Goal: Information Seeking & Learning: Learn about a topic

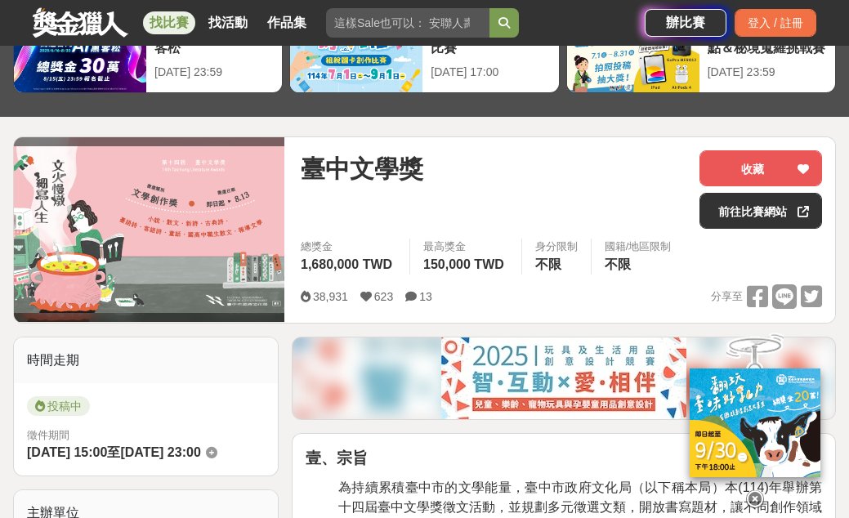
scroll to position [114, 0]
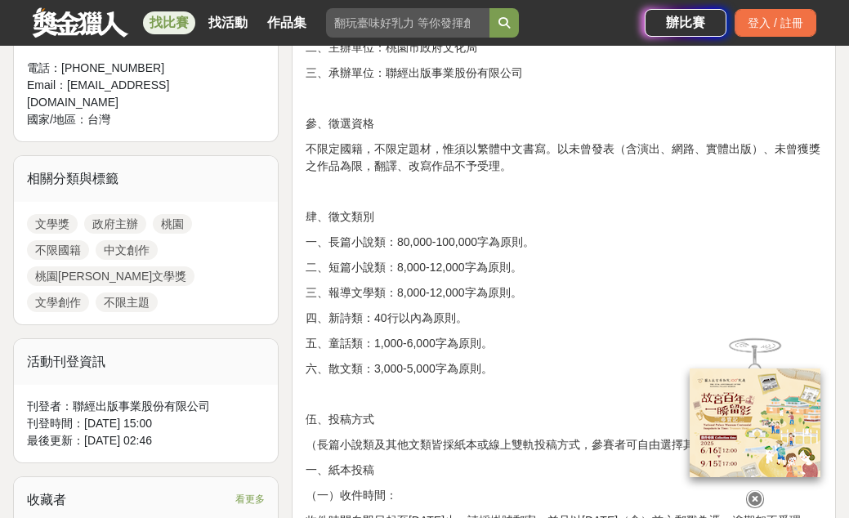
scroll to position [653, 0]
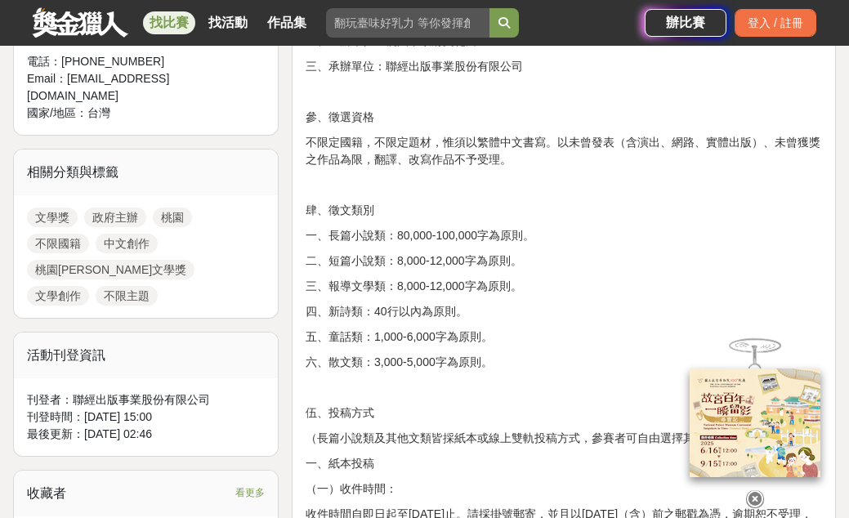
click at [751, 491] on icon at bounding box center [755, 498] width 18 height 18
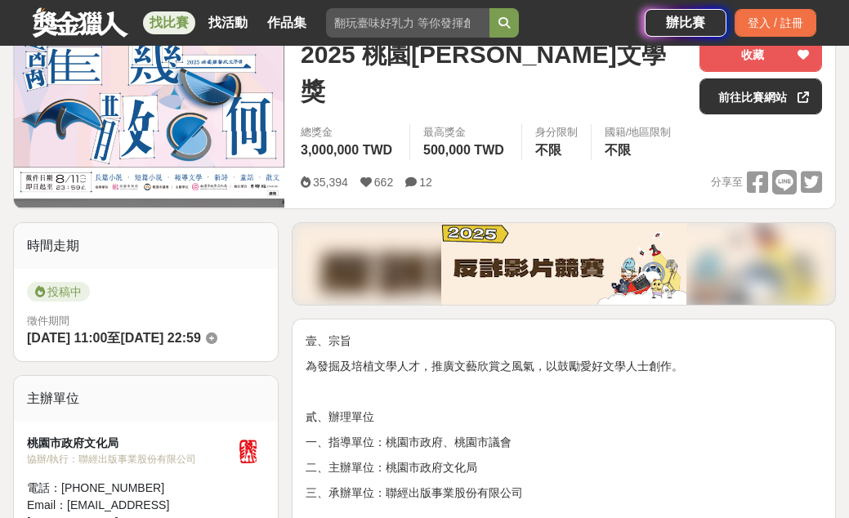
scroll to position [223, 0]
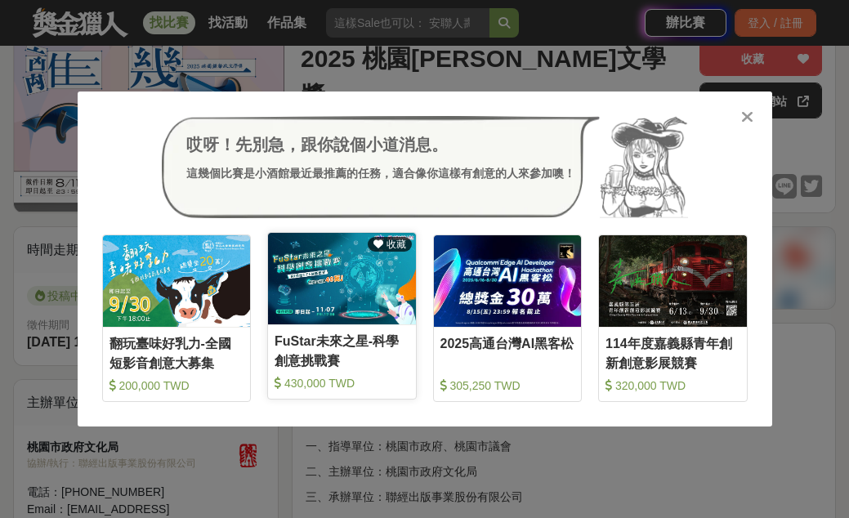
click at [320, 300] on img at bounding box center [342, 278] width 148 height 91
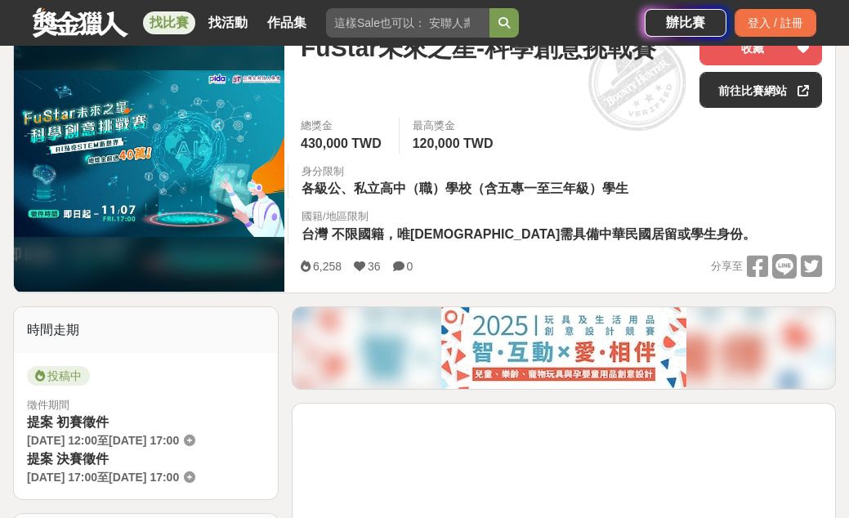
scroll to position [238, 0]
